Goal: Task Accomplishment & Management: Use online tool/utility

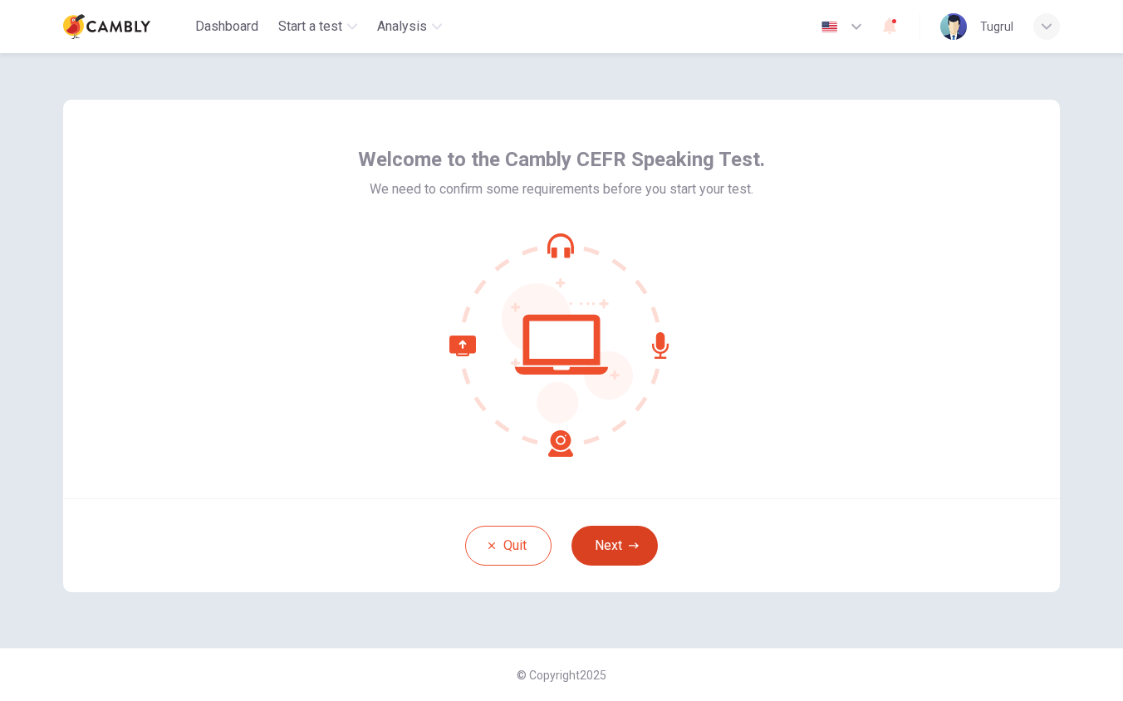
click at [618, 542] on button "Next" at bounding box center [614, 546] width 86 height 40
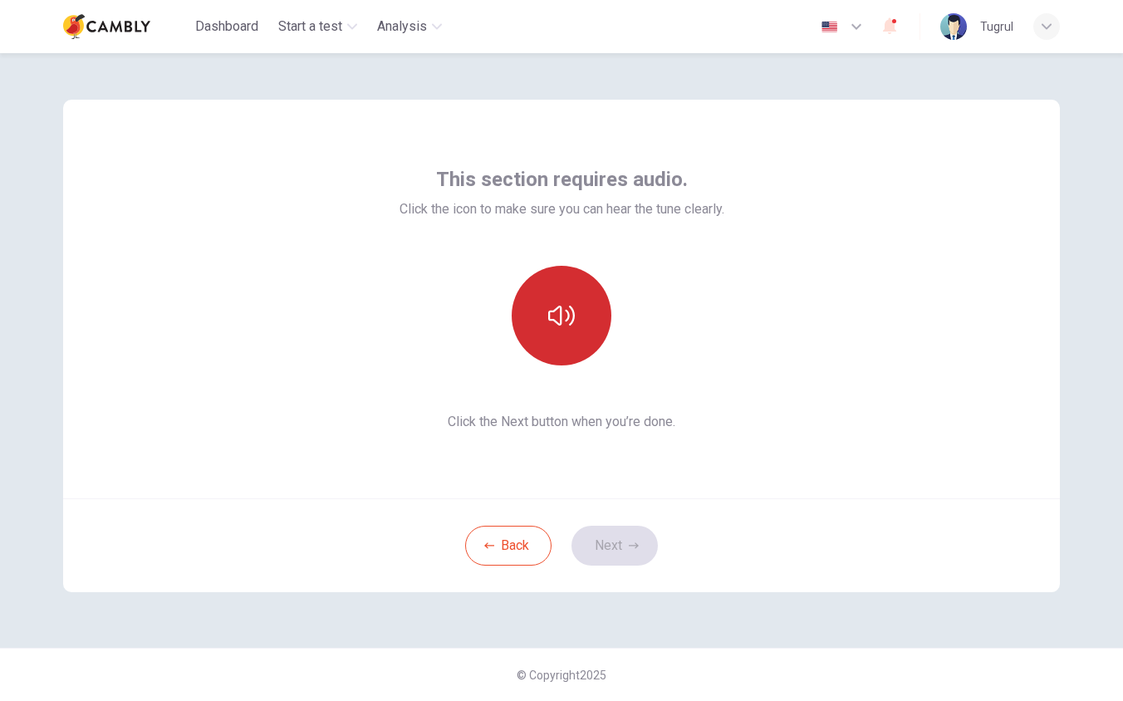
click at [593, 315] on button "button" at bounding box center [562, 316] width 100 height 100
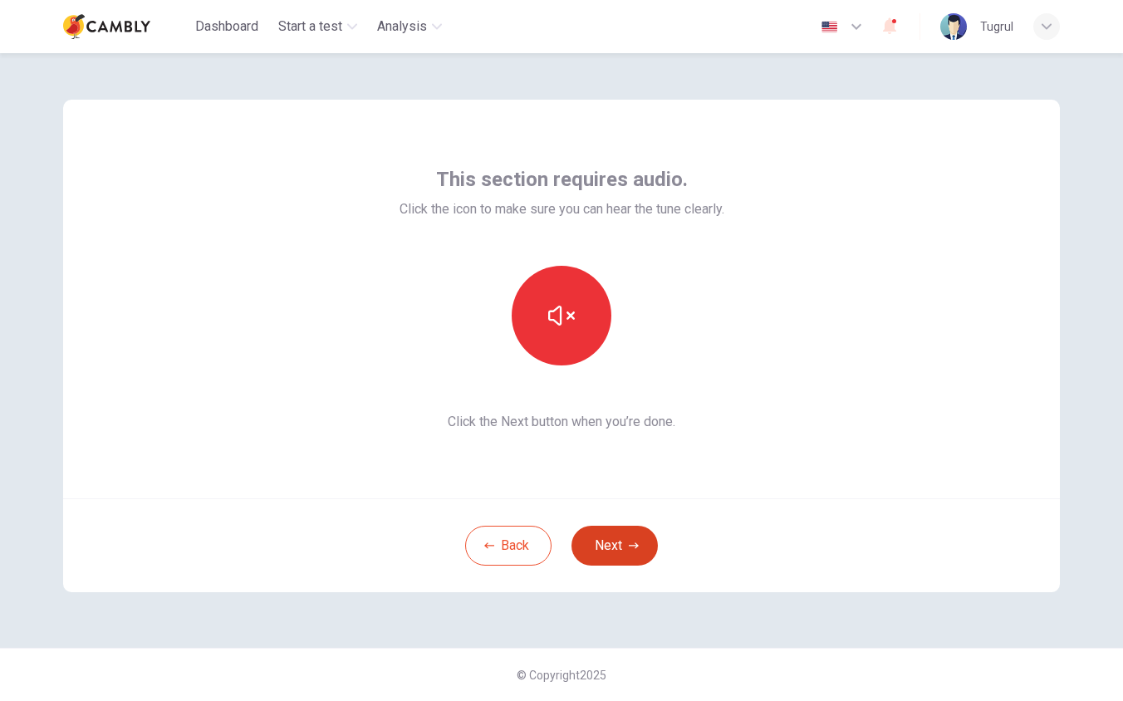
click at [620, 545] on button "Next" at bounding box center [614, 546] width 86 height 40
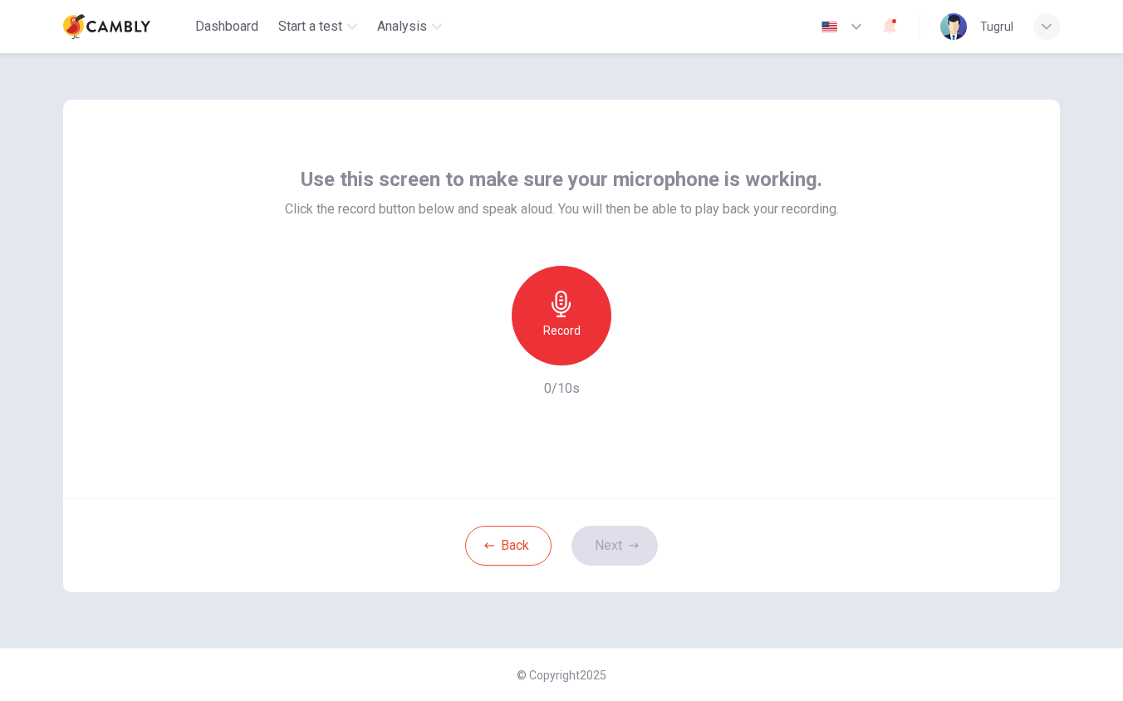
click at [581, 330] on div "Record" at bounding box center [562, 316] width 100 height 100
click at [585, 313] on div "Stop" at bounding box center [562, 316] width 100 height 100
click at [639, 356] on icon "button" at bounding box center [637, 352] width 17 height 17
click at [613, 546] on button "Next" at bounding box center [614, 546] width 86 height 40
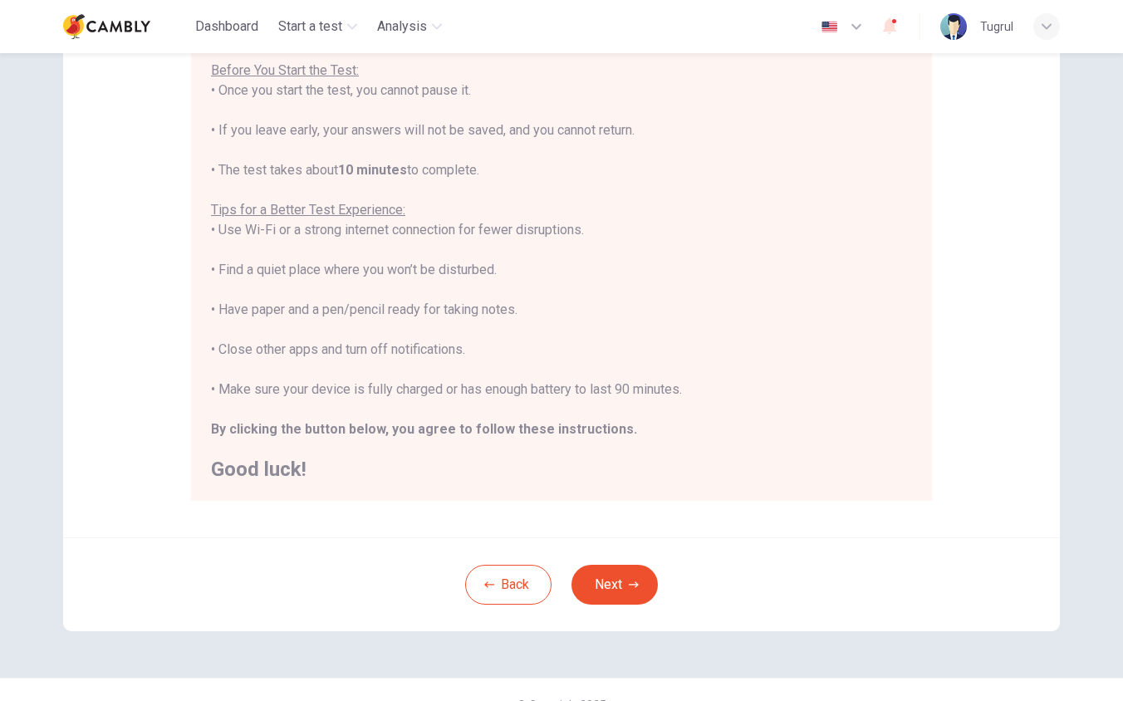
scroll to position [223, 0]
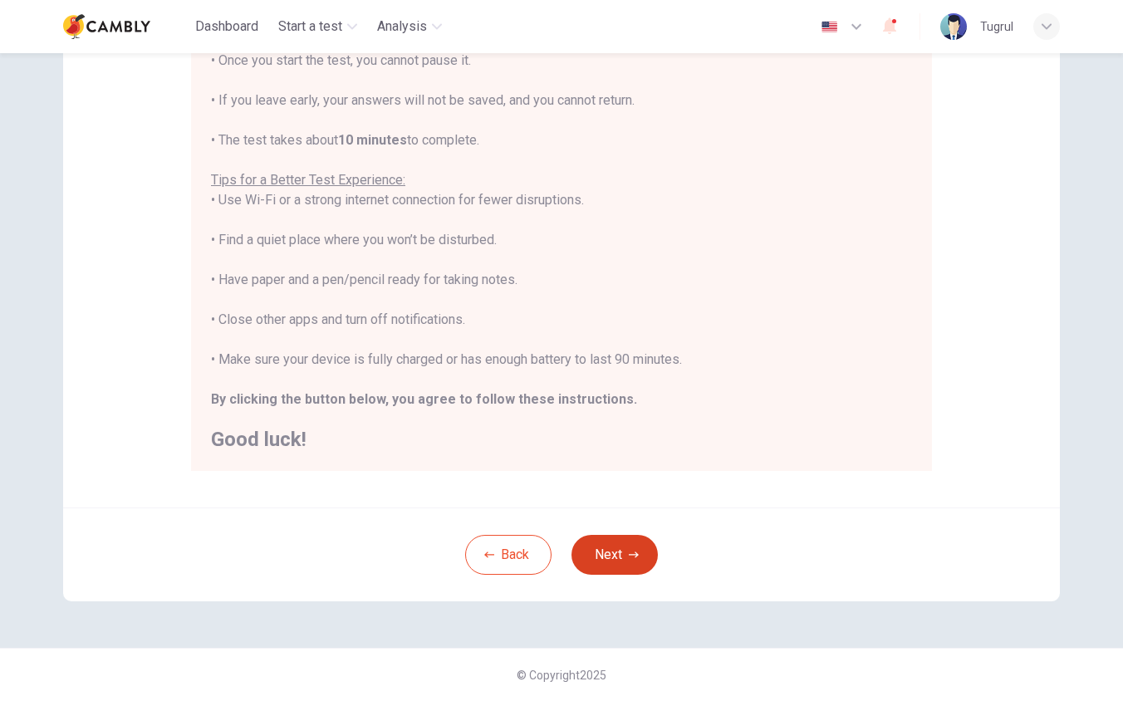
click at [618, 559] on button "Next" at bounding box center [614, 555] width 86 height 40
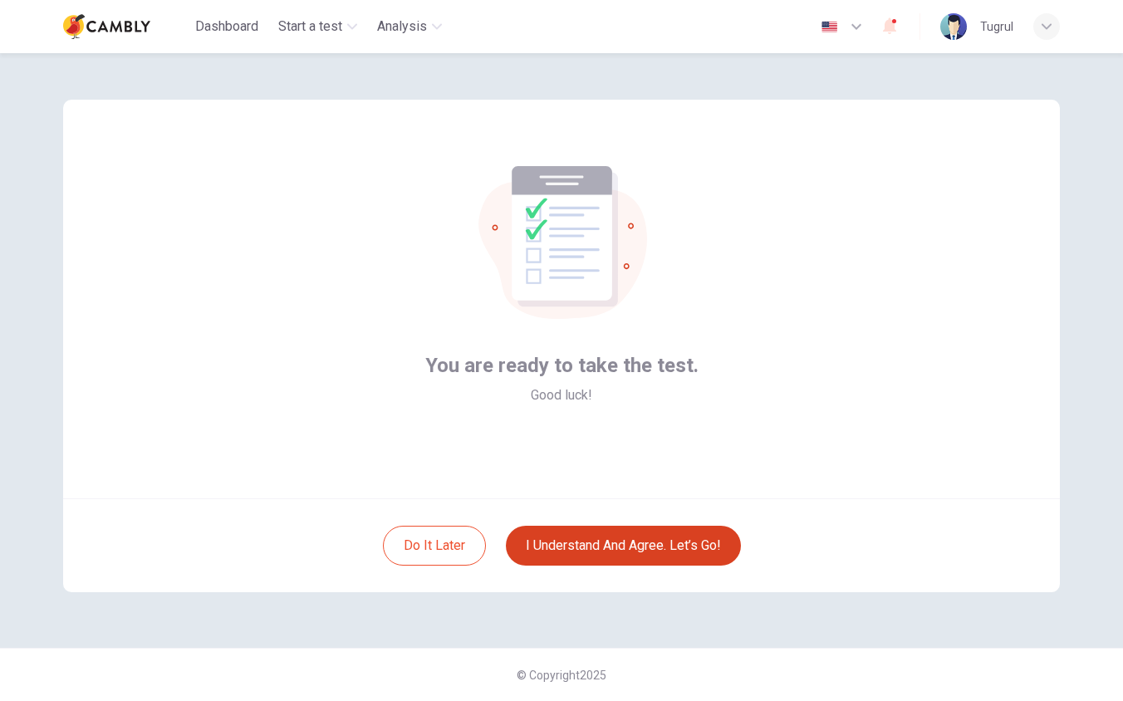
scroll to position [0, 0]
click at [643, 547] on button "I understand and agree. Let’s go!" at bounding box center [623, 546] width 235 height 40
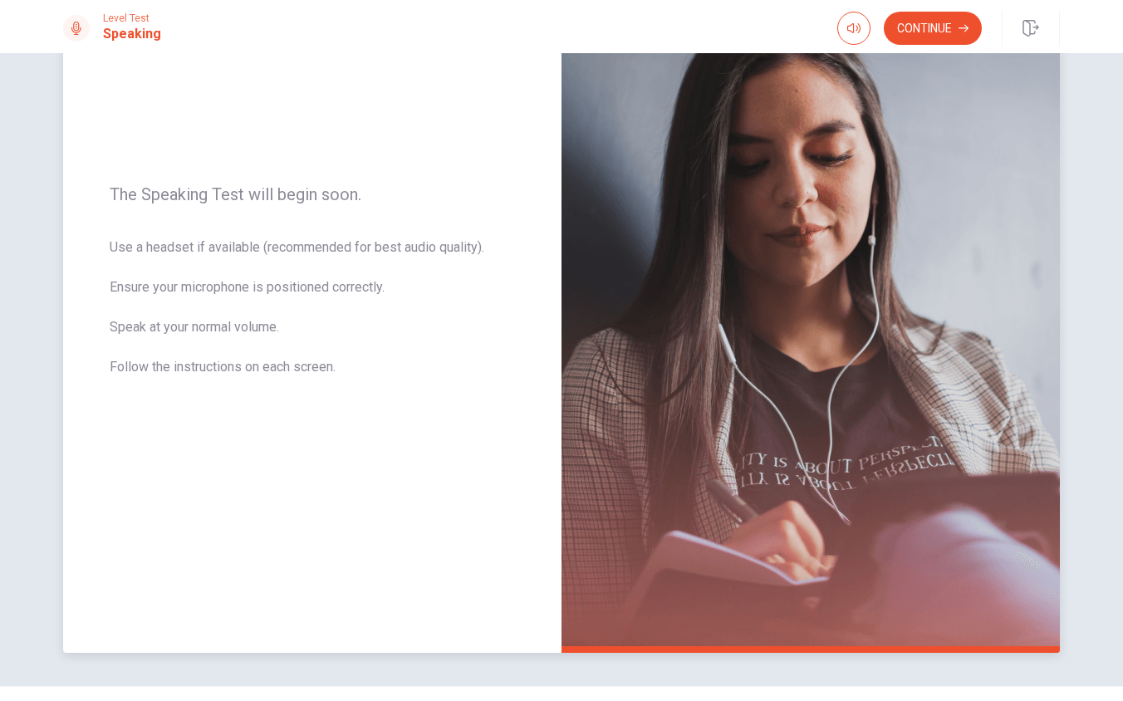
scroll to position [196, 0]
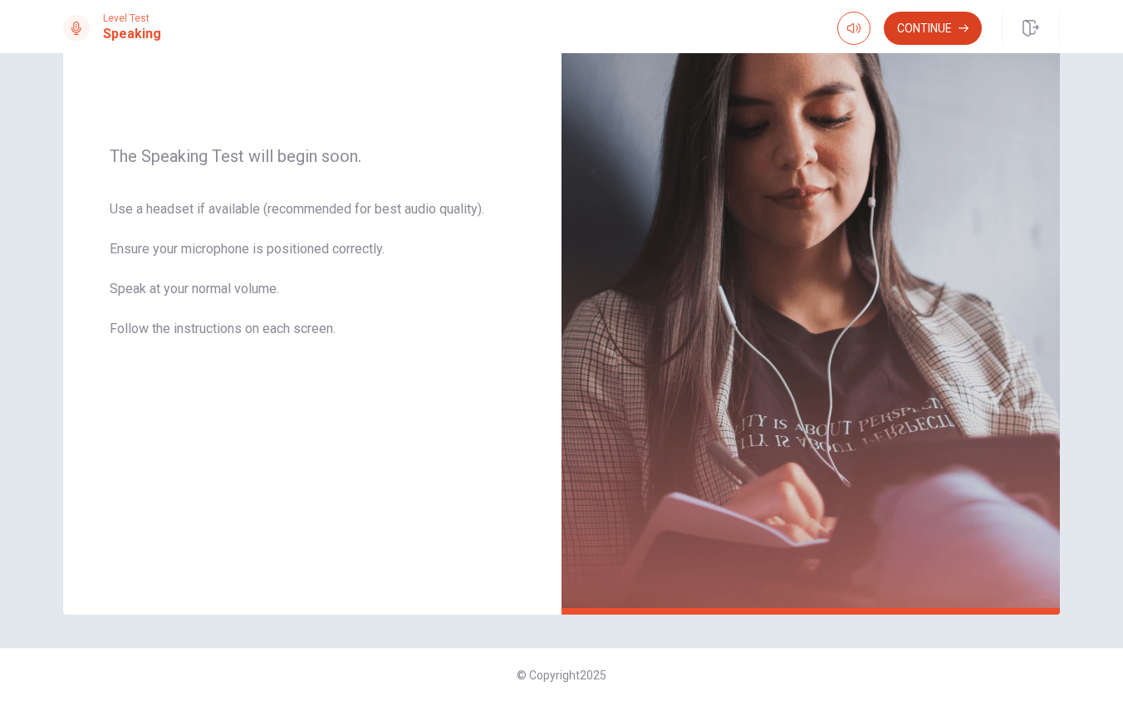
click at [923, 25] on button "Continue" at bounding box center [933, 28] width 98 height 33
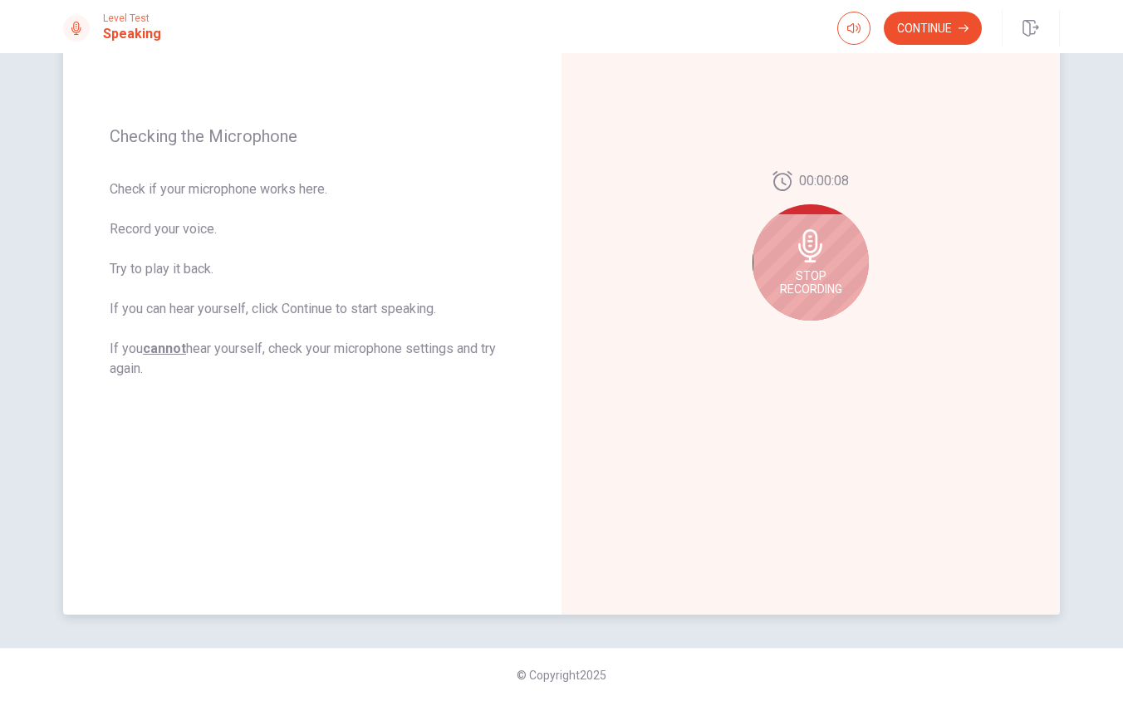
click at [813, 253] on icon at bounding box center [810, 245] width 33 height 33
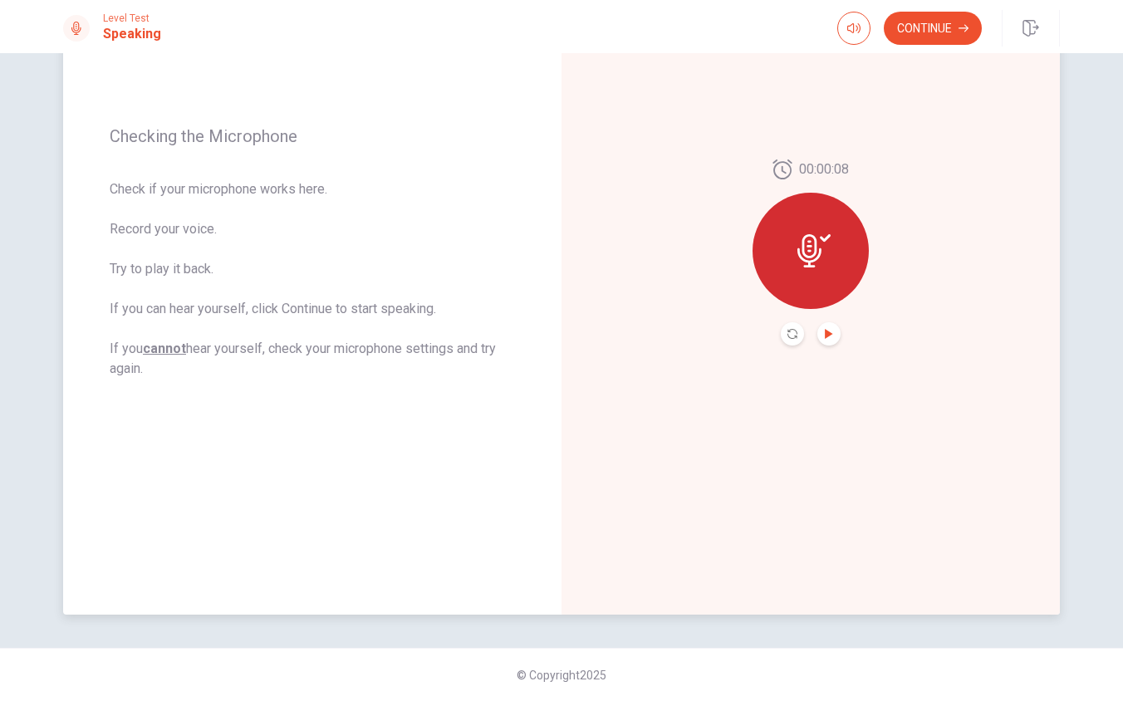
click at [829, 329] on icon "Play Audio" at bounding box center [829, 334] width 10 height 10
click at [832, 330] on icon "Pause Audio" at bounding box center [829, 334] width 8 height 10
click at [832, 330] on icon "Play Audio" at bounding box center [829, 334] width 10 height 10
click at [937, 26] on button "Continue" at bounding box center [933, 28] width 98 height 33
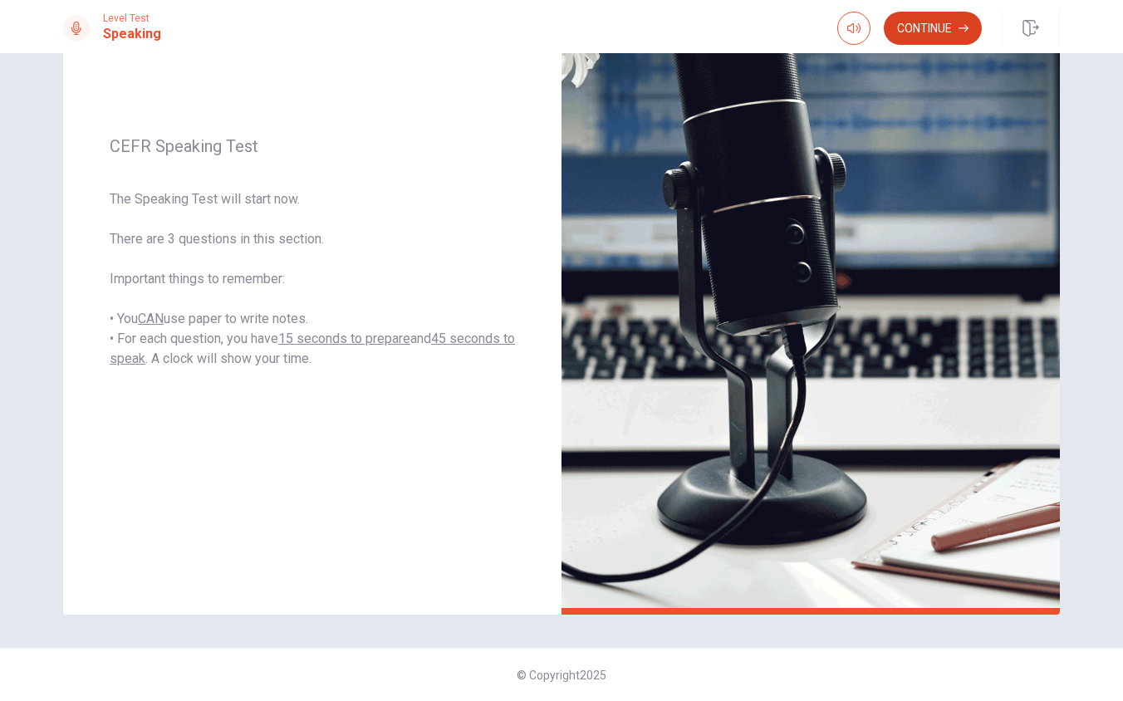
click at [945, 27] on button "Continue" at bounding box center [933, 28] width 98 height 33
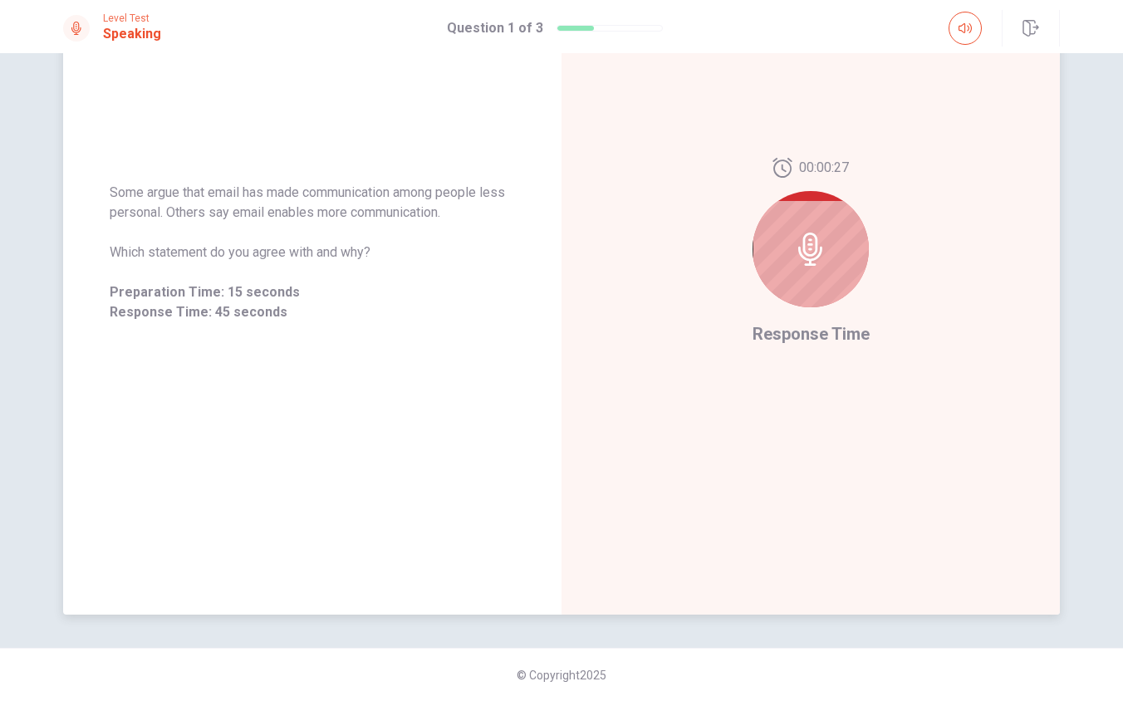
click at [813, 263] on icon at bounding box center [810, 249] width 33 height 33
click at [1022, 248] on div "00:00:08 Response Time" at bounding box center [810, 252] width 498 height 724
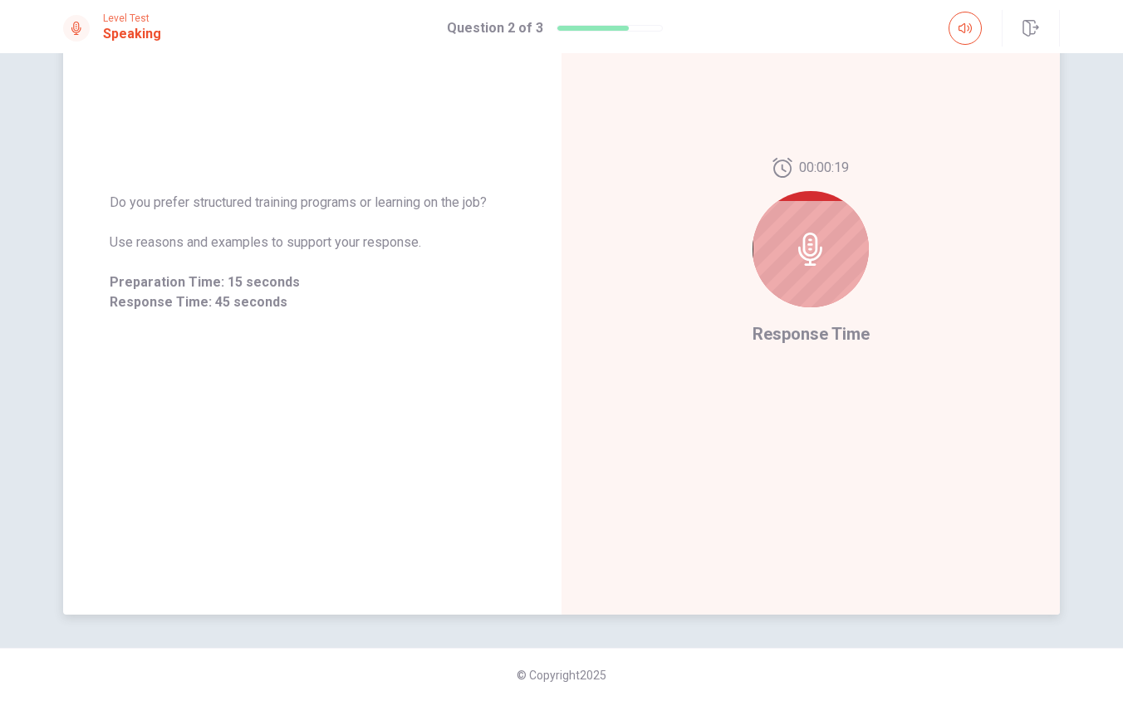
click at [693, 330] on div "00:00:19 Response Time" at bounding box center [810, 252] width 498 height 724
click at [976, 228] on div "00:00:06 Response Time" at bounding box center [810, 252] width 498 height 724
click at [976, 228] on div "00:00:05 Response Time" at bounding box center [810, 252] width 498 height 724
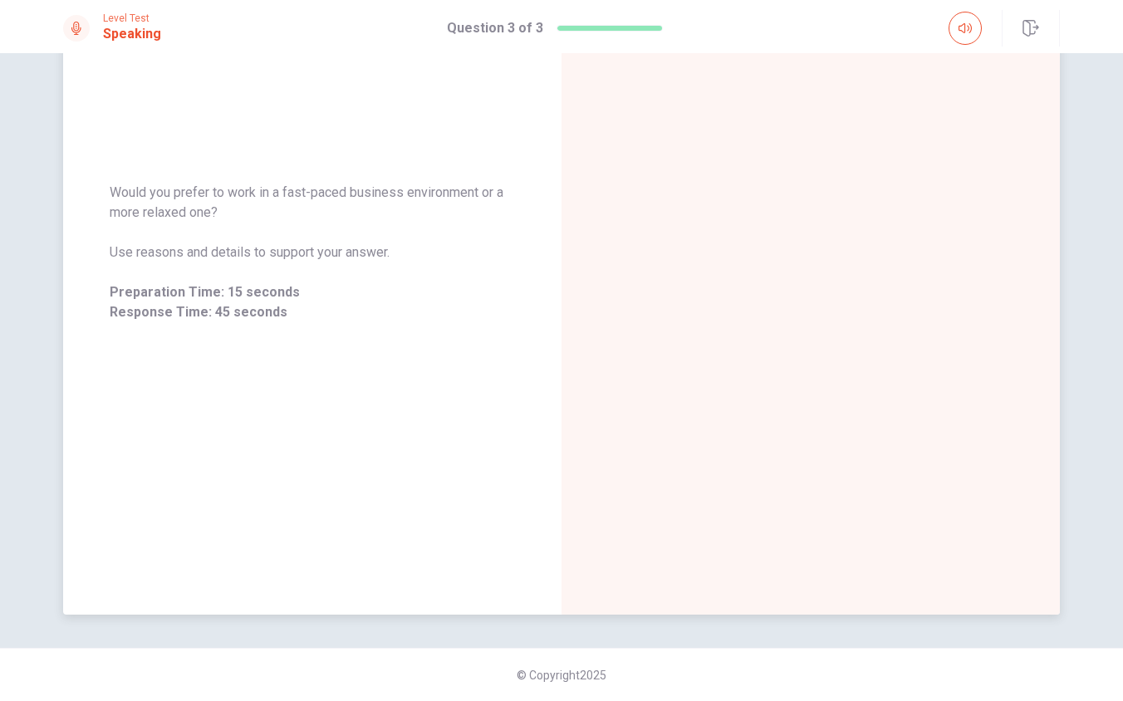
click at [975, 312] on div at bounding box center [810, 252] width 498 height 724
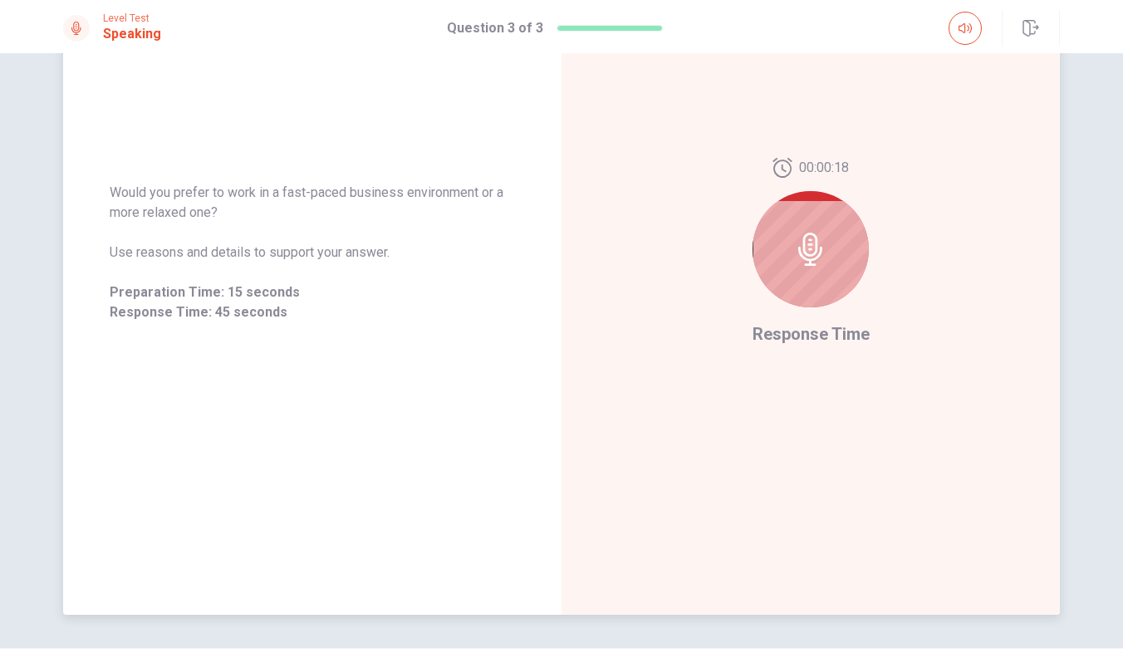
click at [793, 238] on div at bounding box center [810, 249] width 116 height 116
click at [965, 292] on div "00:00:12 Response Time" at bounding box center [810, 252] width 498 height 724
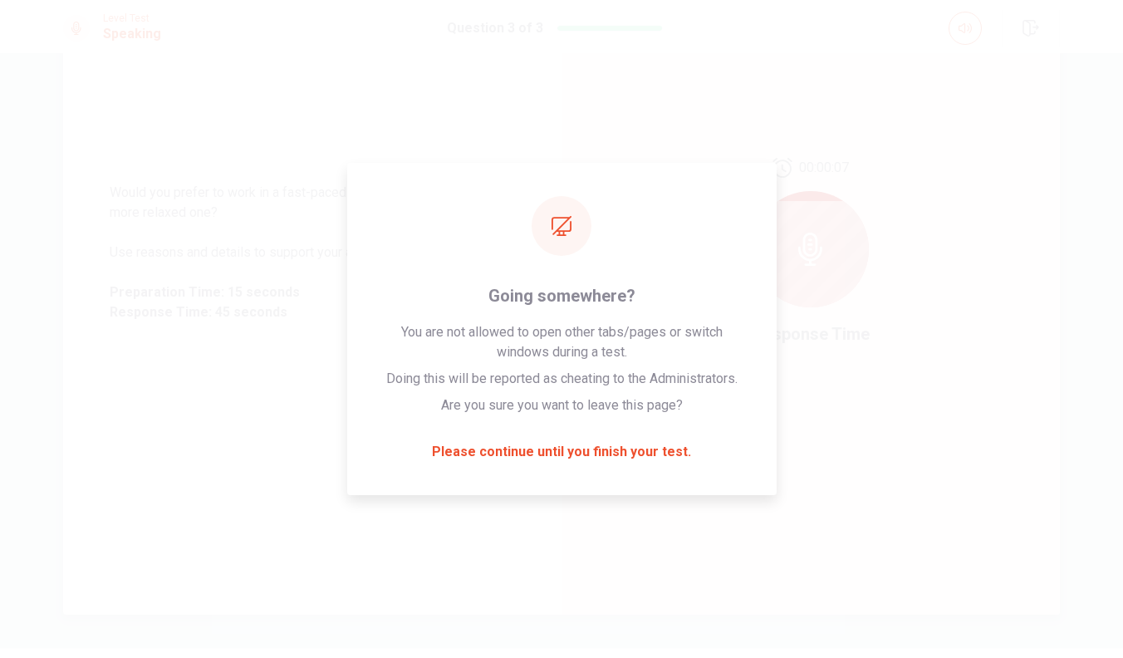
click at [120, 189] on span "Would you prefer to work in a fast-paced business environment or a more relaxed…" at bounding box center [312, 203] width 405 height 40
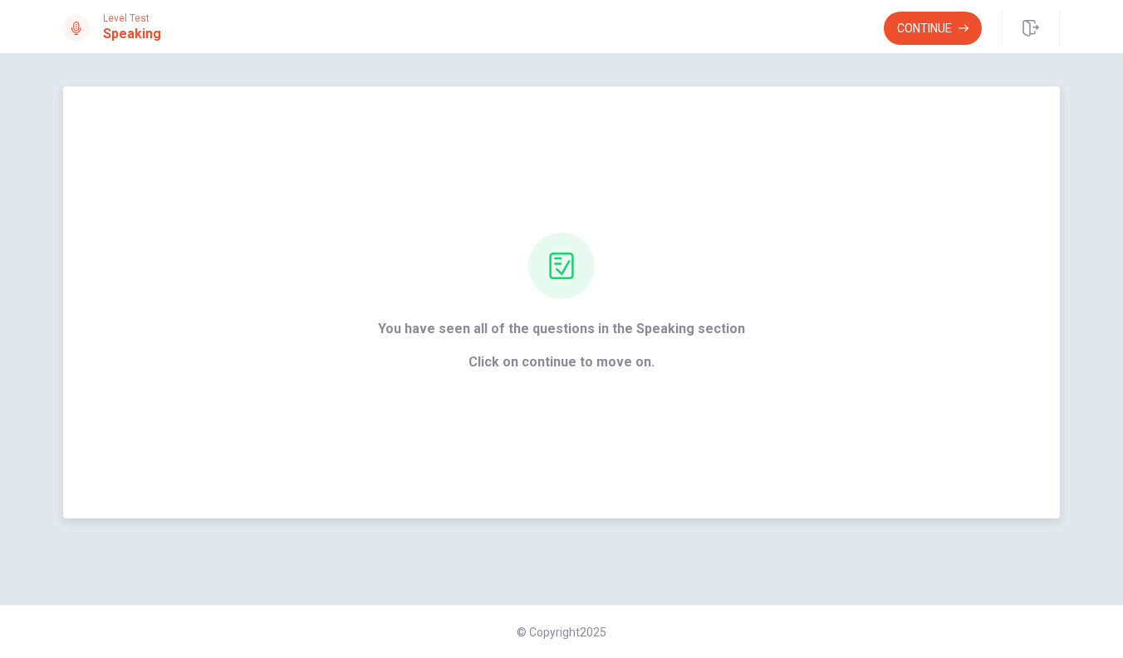
click at [1015, 253] on div "You have seen all of the questions in the Speaking section Click on continue to…" at bounding box center [561, 302] width 996 height 432
click at [942, 27] on button "Continue" at bounding box center [933, 28] width 98 height 33
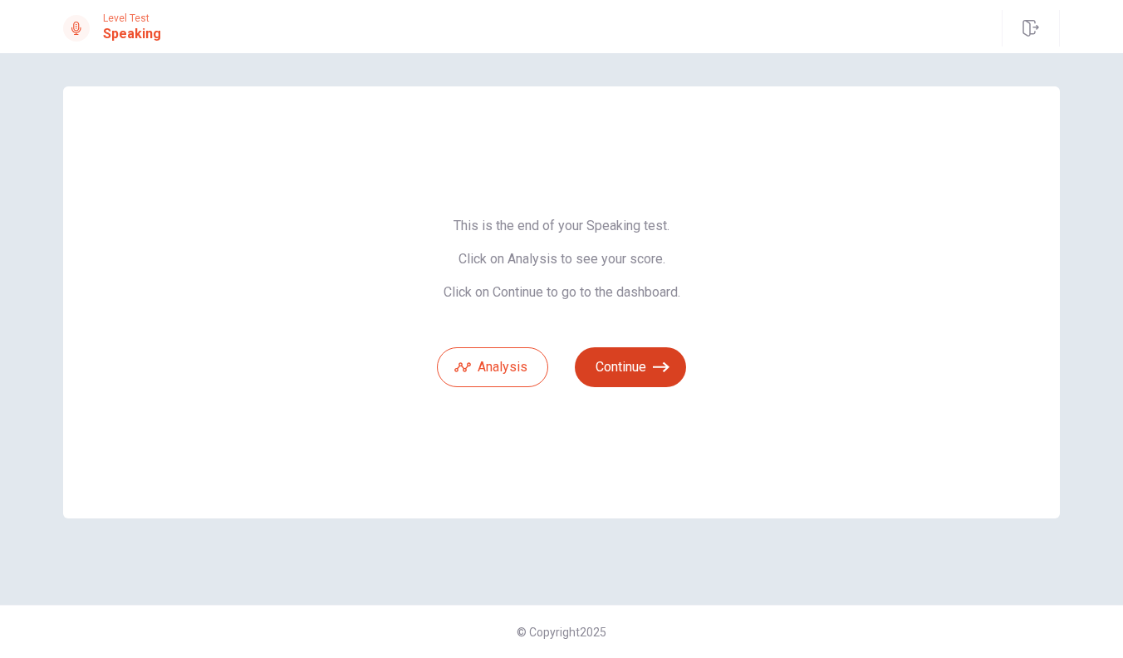
click at [652, 365] on button "Continue" at bounding box center [630, 367] width 111 height 40
